Goal: Task Accomplishment & Management: Complete application form

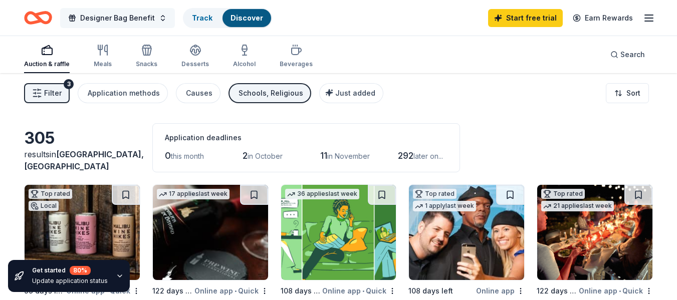
click at [158, 20] on button "Designer Bag Benefit" at bounding box center [117, 18] width 115 height 20
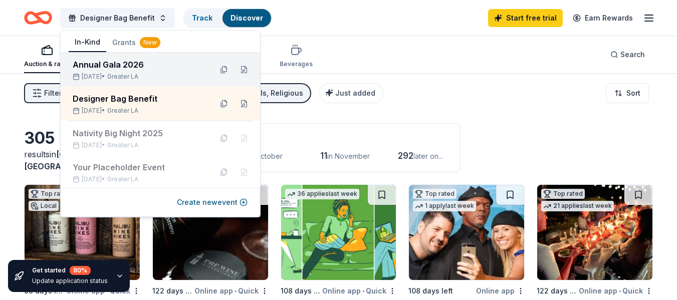
click at [151, 64] on div "Annual Gala 2026" at bounding box center [138, 65] width 131 height 12
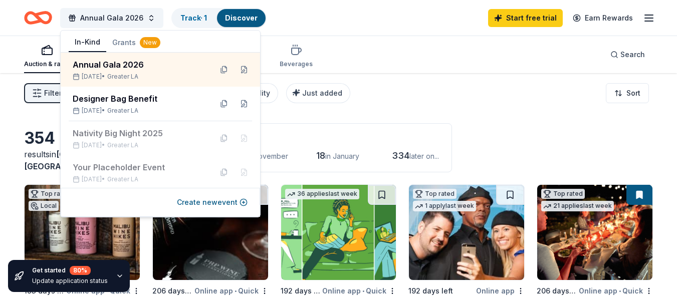
click at [509, 105] on div "Filter 2 Application methods Causes Eligibility Just added Sort" at bounding box center [338, 93] width 677 height 40
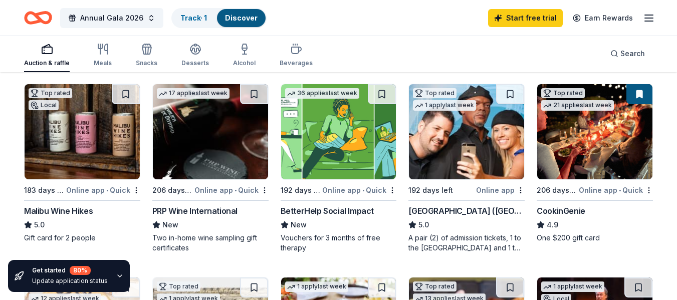
scroll to position [100, 0]
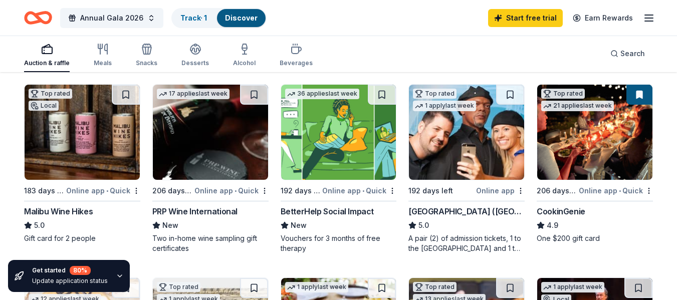
click at [111, 148] on img at bounding box center [82, 132] width 115 height 95
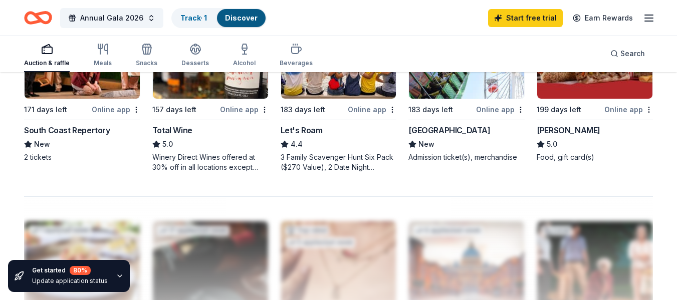
scroll to position [702, 0]
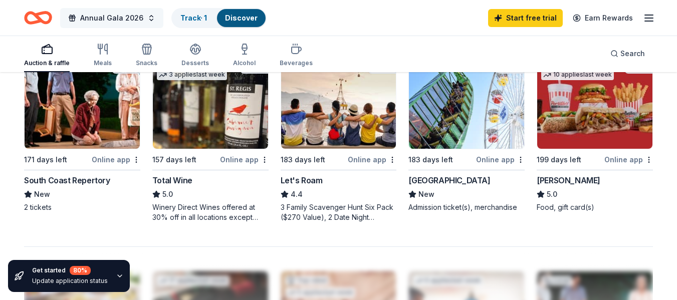
click at [153, 15] on button "Annual Gala 2026" at bounding box center [111, 18] width 103 height 20
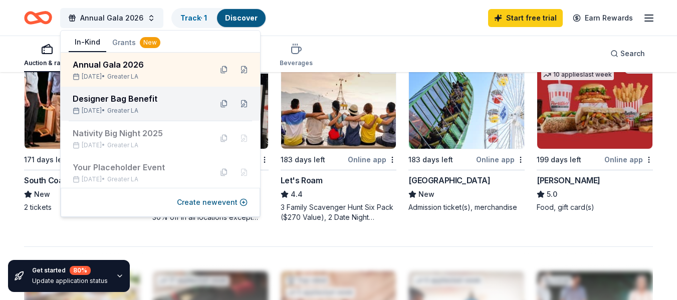
click at [135, 101] on div "Designer Bag Benefit" at bounding box center [138, 99] width 131 height 12
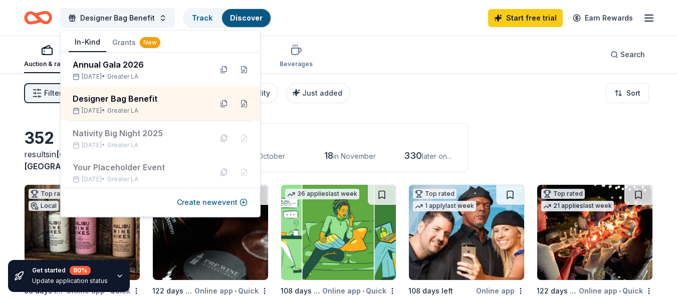
click at [423, 87] on div "Filter 2 Application methods Causes Eligibility Just added Sort" at bounding box center [338, 93] width 677 height 40
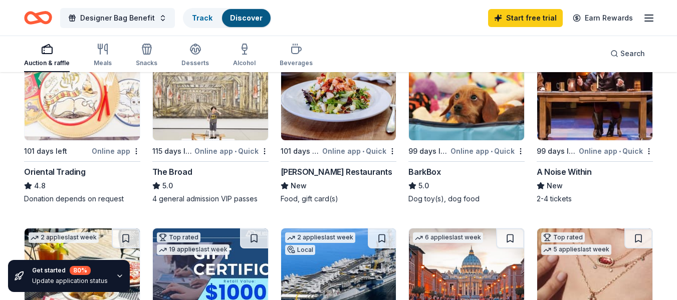
scroll to position [351, 0]
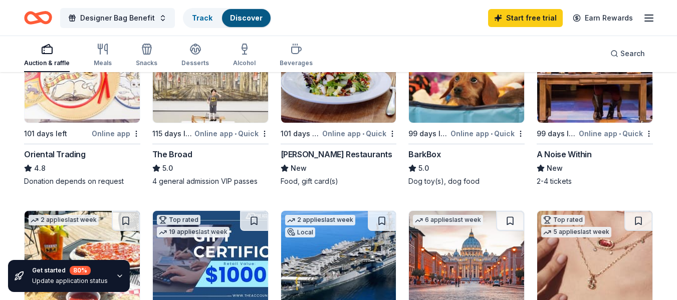
drag, startPoint x: 282, startPoint y: 155, endPoint x: 341, endPoint y: 151, distance: 59.2
click at [341, 151] on div "Top rated Local 99 days left Online app • Quick Malibu Wine Hikes 5.0 Gift card…" at bounding box center [338, 204] width 629 height 740
click at [331, 154] on div "Cameron Mitchell Restaurants" at bounding box center [337, 154] width 112 height 12
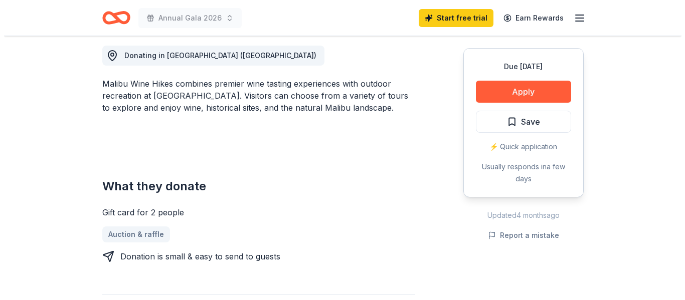
scroll to position [301, 0]
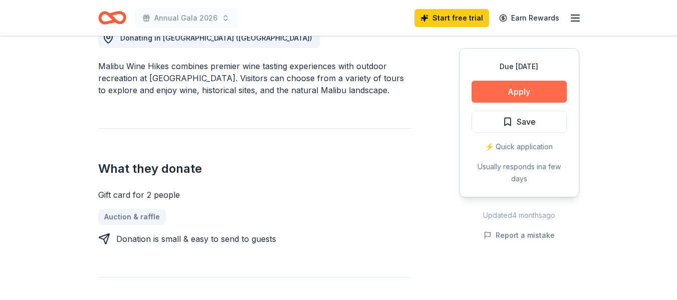
click at [527, 88] on button "Apply" at bounding box center [519, 92] width 95 height 22
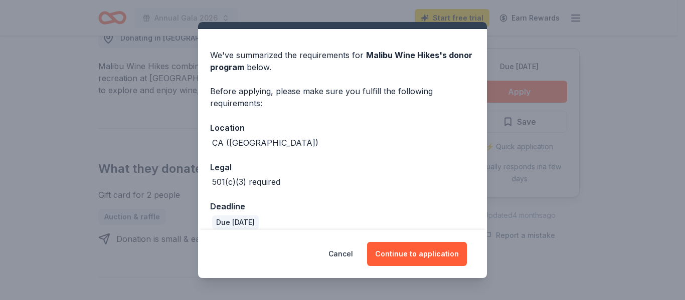
scroll to position [33, 0]
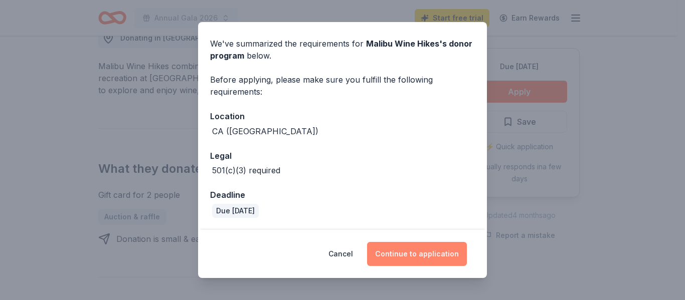
click at [445, 247] on button "Continue to application" at bounding box center [417, 254] width 100 height 24
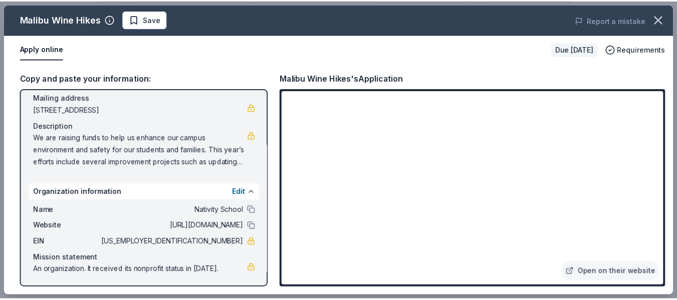
scroll to position [75, 0]
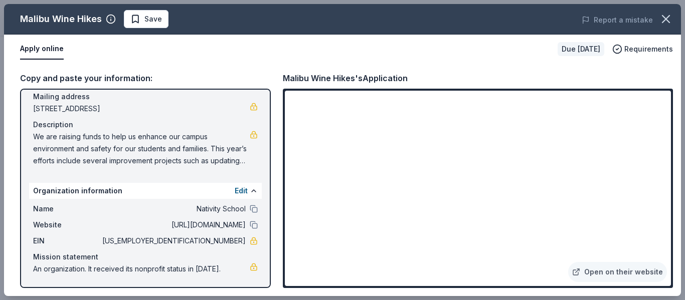
drag, startPoint x: 194, startPoint y: 243, endPoint x: 229, endPoint y: 241, distance: 34.1
click at [229, 241] on span "[US_EMPLOYER_IDENTIFICATION_NUMBER]" at bounding box center [172, 241] width 145 height 12
click at [667, 14] on icon "button" at bounding box center [665, 19] width 14 height 14
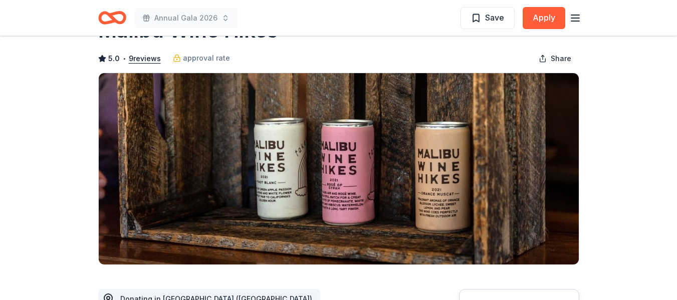
scroll to position [0, 0]
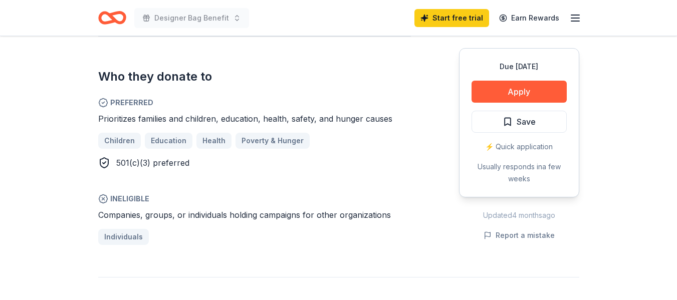
scroll to position [601, 0]
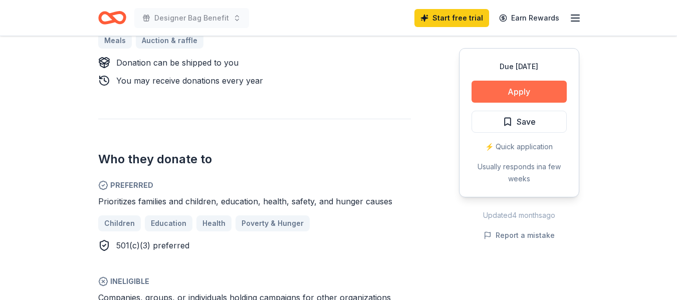
click at [547, 86] on button "Apply" at bounding box center [519, 92] width 95 height 22
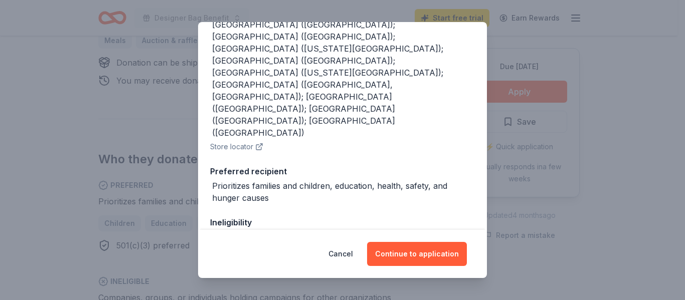
scroll to position [237, 0]
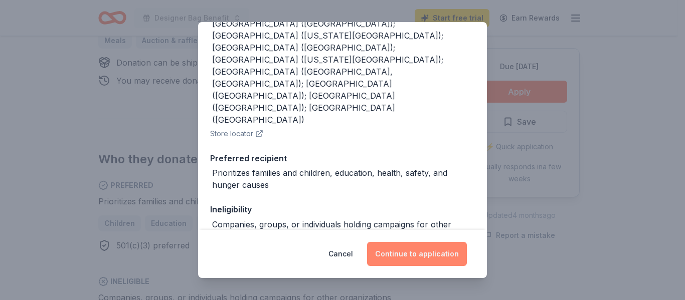
click at [413, 257] on button "Continue to application" at bounding box center [417, 254] width 100 height 24
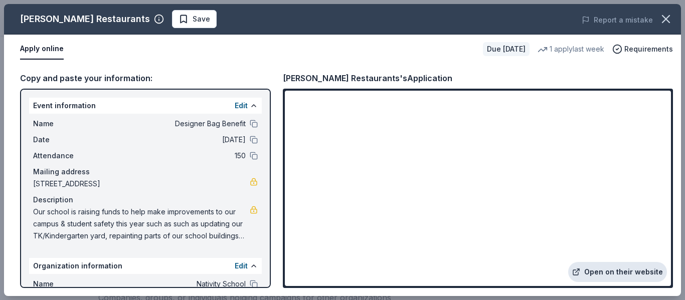
click at [639, 267] on link "Open on their website" at bounding box center [617, 272] width 99 height 20
